Goal: Task Accomplishment & Management: Complete application form

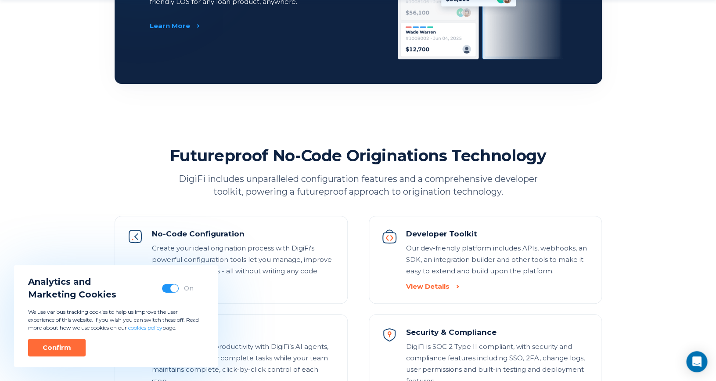
scroll to position [864, 0]
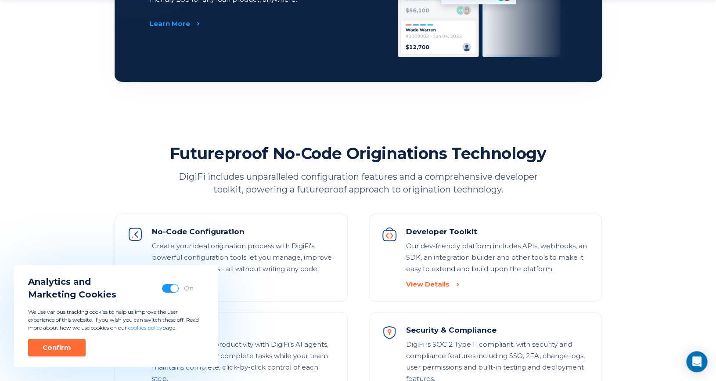
click at [56, 358] on div "Analytics and Marketing Cookies On We use various tracking cookies to help us i…" at bounding box center [116, 316] width 204 height 102
click at [65, 344] on div "Confirm" at bounding box center [57, 347] width 29 height 9
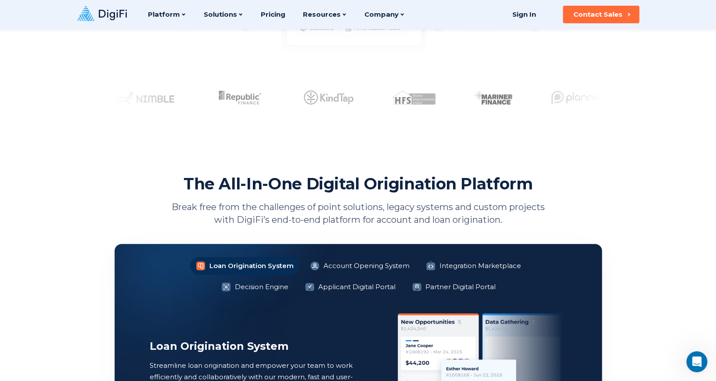
scroll to position [0, 0]
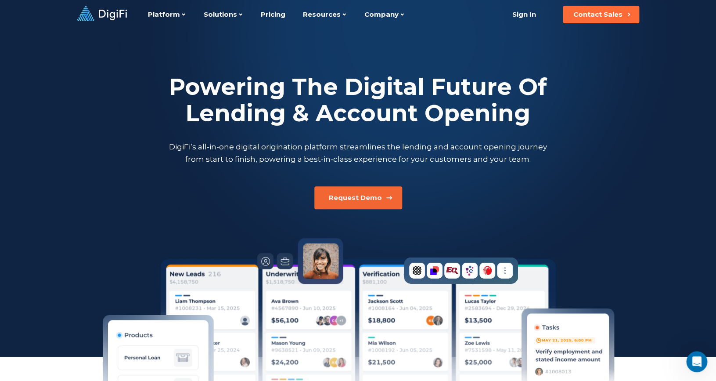
click at [356, 199] on div "Request Demo" at bounding box center [355, 197] width 53 height 9
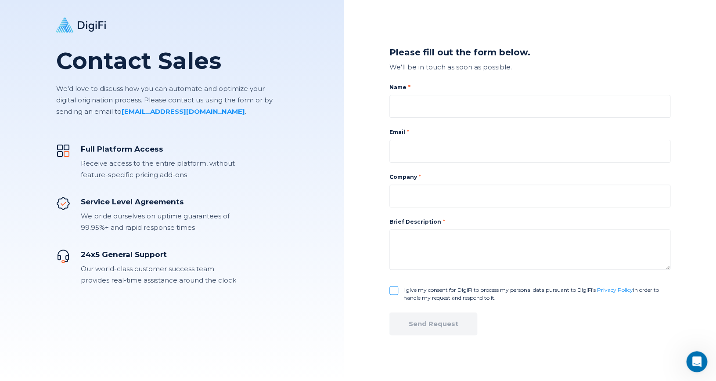
click at [436, 93] on div "Name" at bounding box center [530, 100] width 281 height 34
click at [427, 105] on input at bounding box center [530, 106] width 281 height 23
type input "[PERSON_NAME]"
type input "[EMAIL_ADDRESS][DOMAIN_NAME]"
type input "FIUN"
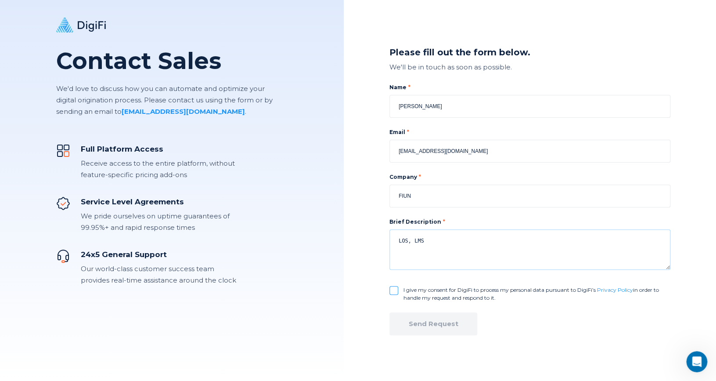
type textarea "LOS, LMS"
click at [396, 291] on input "I give my consent for DigiFi to process my personal data pursuant to DigiFi’s P…" at bounding box center [394, 290] width 9 height 9
checkbox input "true"
click at [426, 325] on div "Send Request" at bounding box center [434, 323] width 50 height 9
checkbox input "false"
